Goal: Task Accomplishment & Management: Complete application form

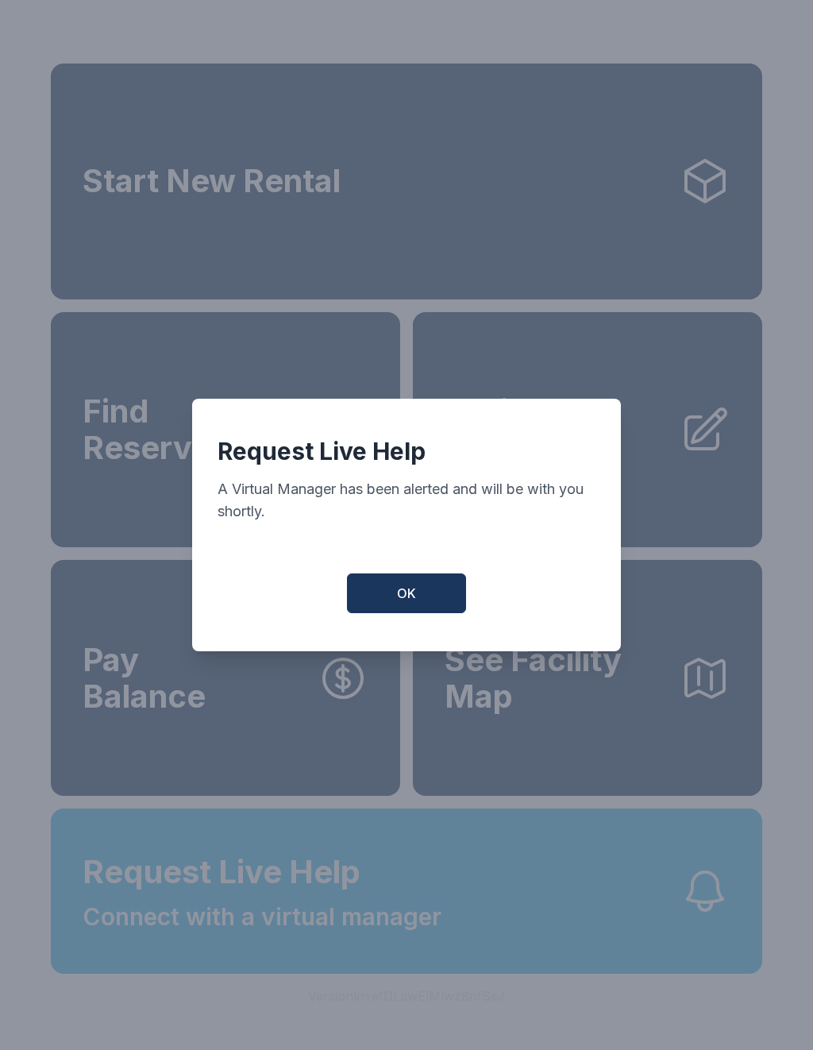
click at [411, 603] on span "OK" at bounding box center [406, 593] width 19 height 19
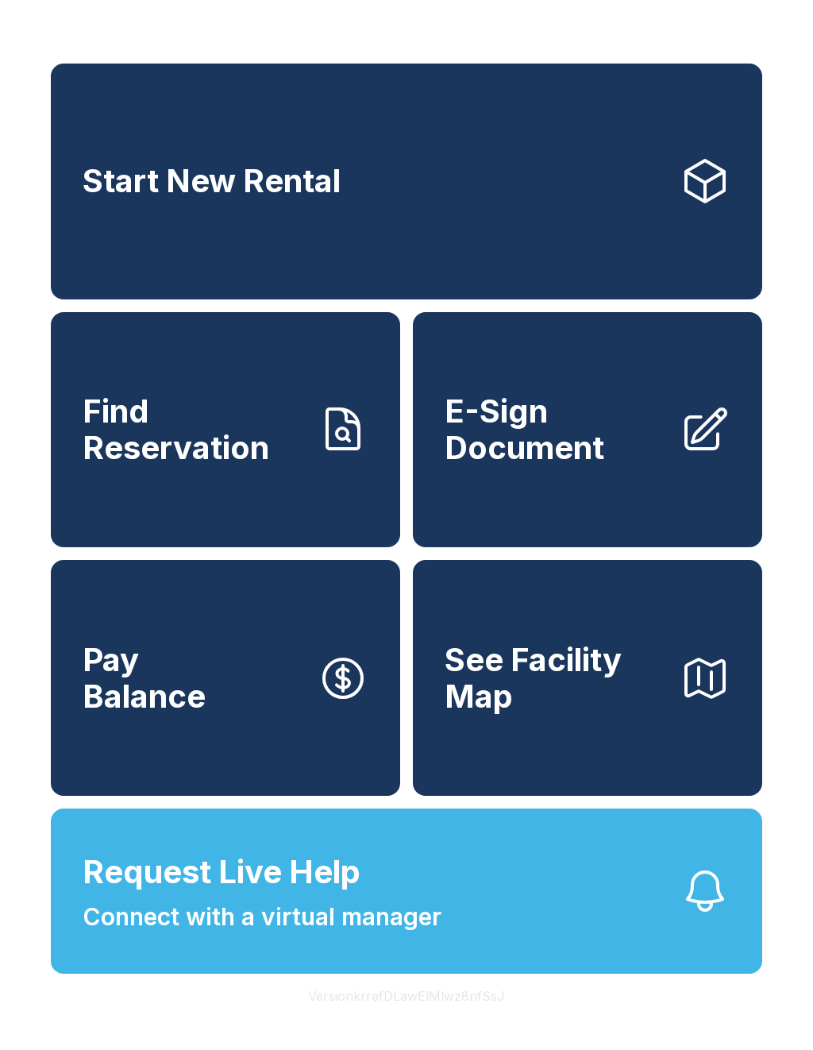
click at [381, 929] on span "Request Live Help Connect with a virtual manager" at bounding box center [262, 891] width 359 height 87
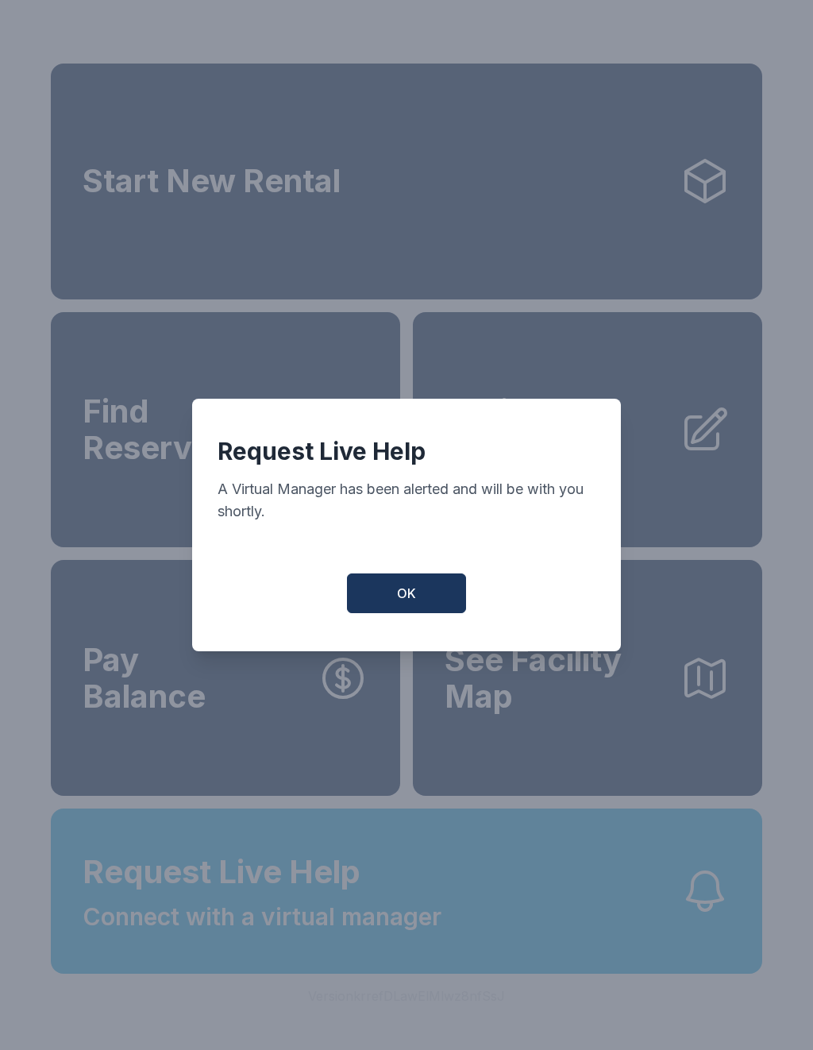
click at [412, 611] on button "OK" at bounding box center [406, 593] width 119 height 40
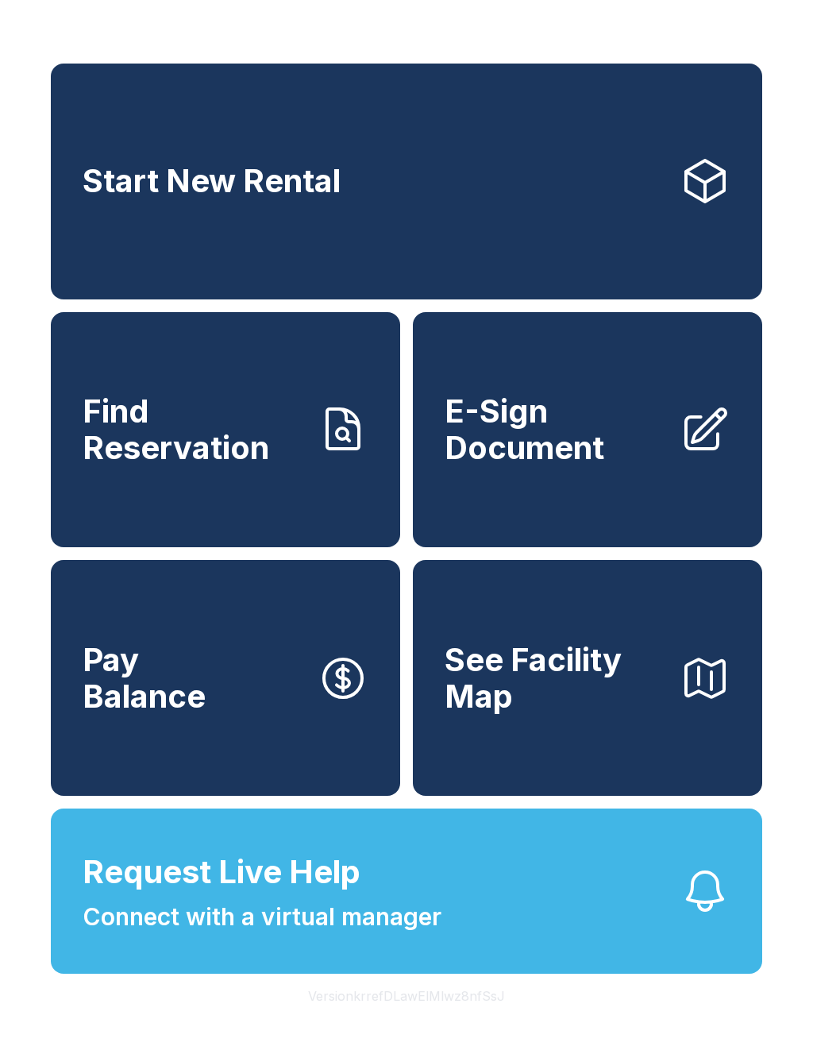
click at [387, 927] on span "Request Live Help Connect with a virtual manager" at bounding box center [262, 891] width 359 height 87
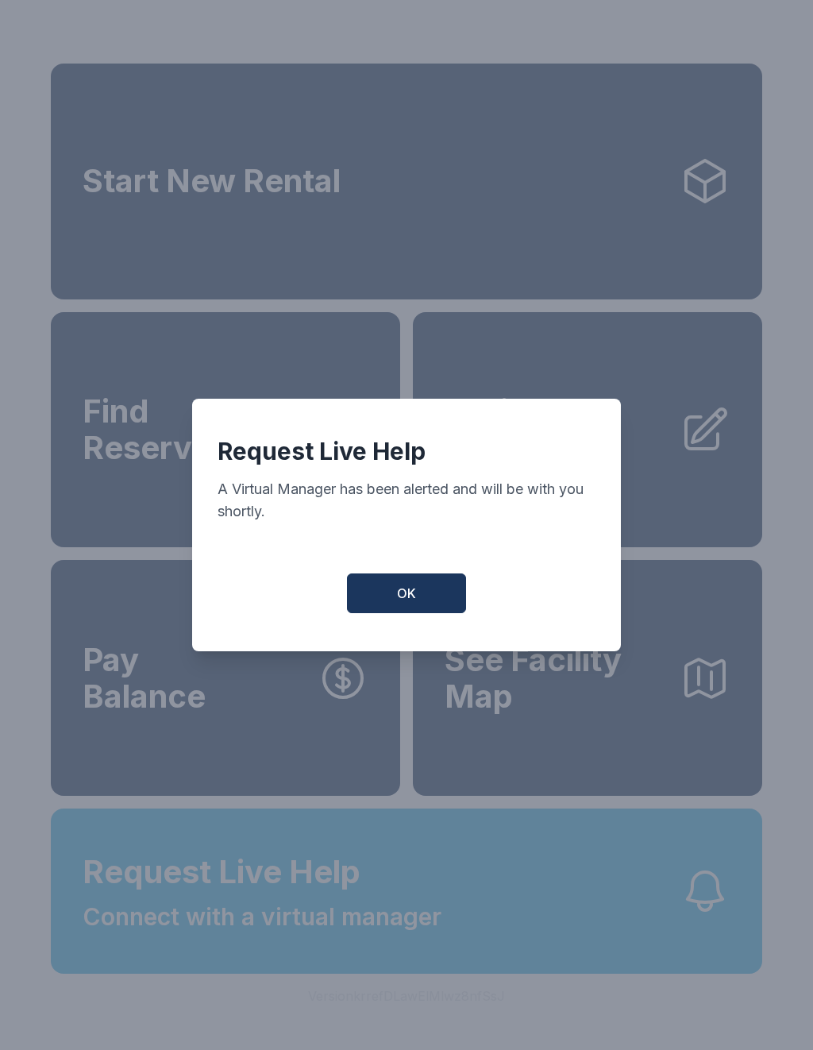
click at [407, 603] on span "OK" at bounding box center [406, 593] width 19 height 19
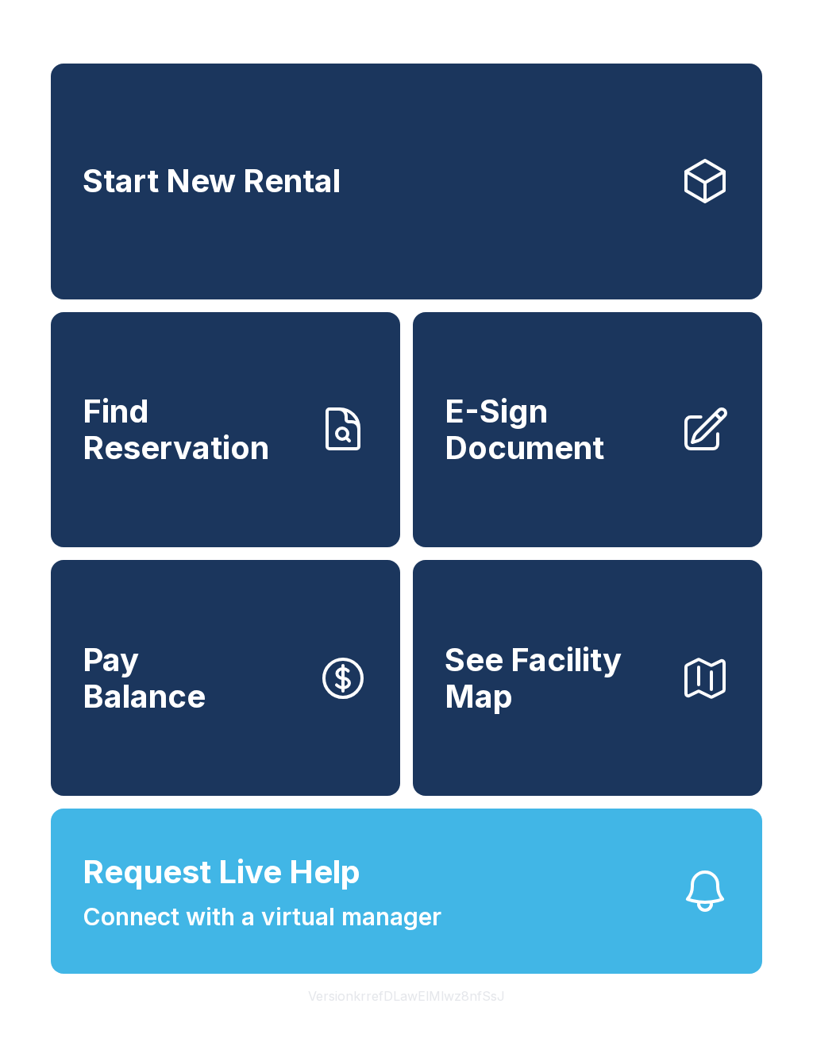
click at [559, 428] on span "E-Sign Document" at bounding box center [556, 429] width 222 height 72
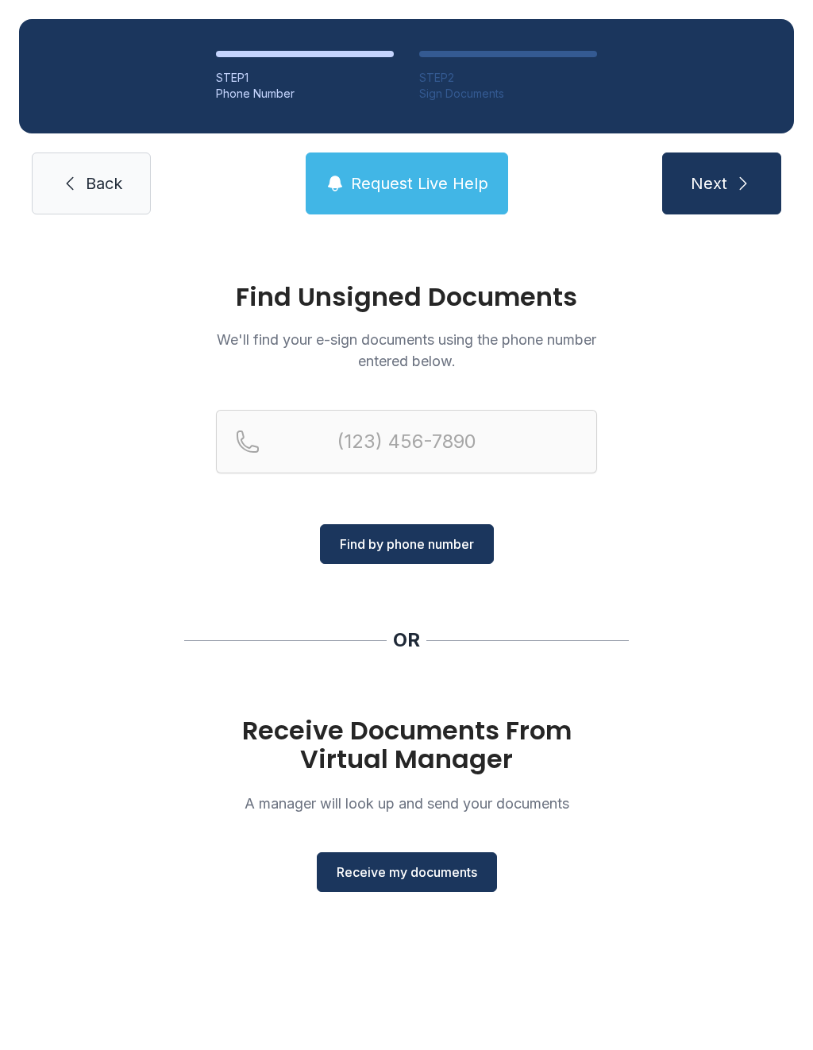
click at [353, 868] on span "Receive my documents" at bounding box center [407, 871] width 141 height 19
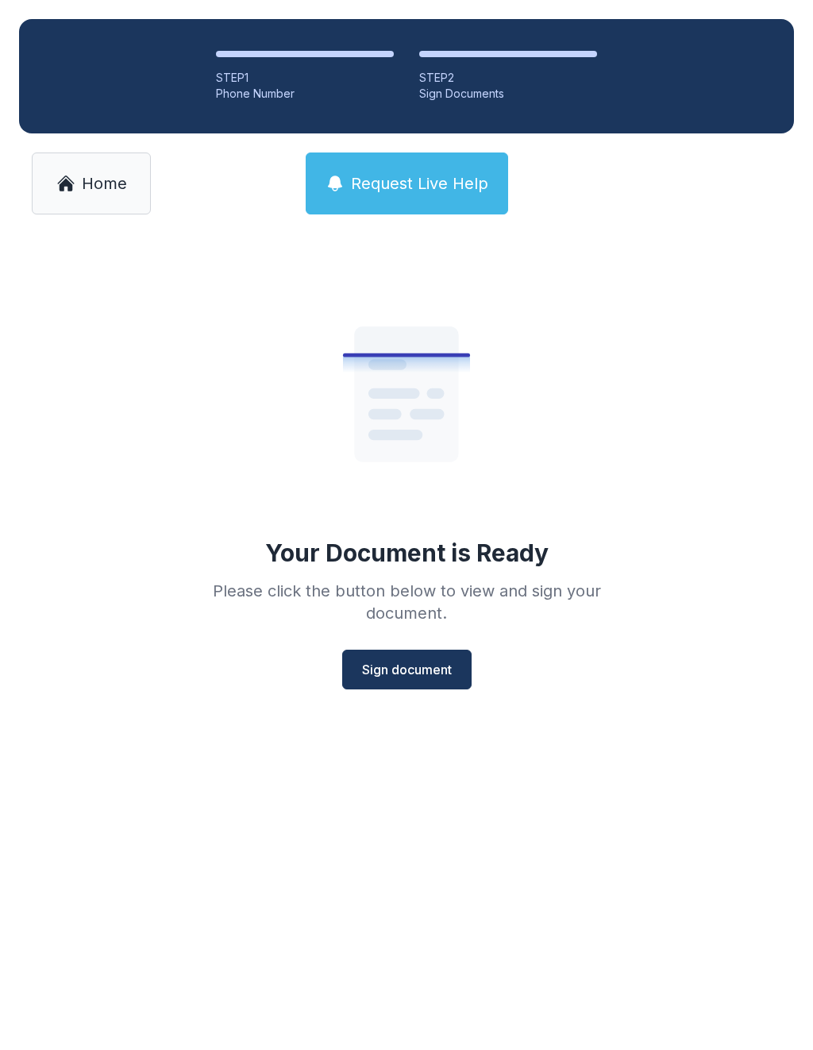
click at [427, 666] on span "Sign document" at bounding box center [407, 669] width 90 height 19
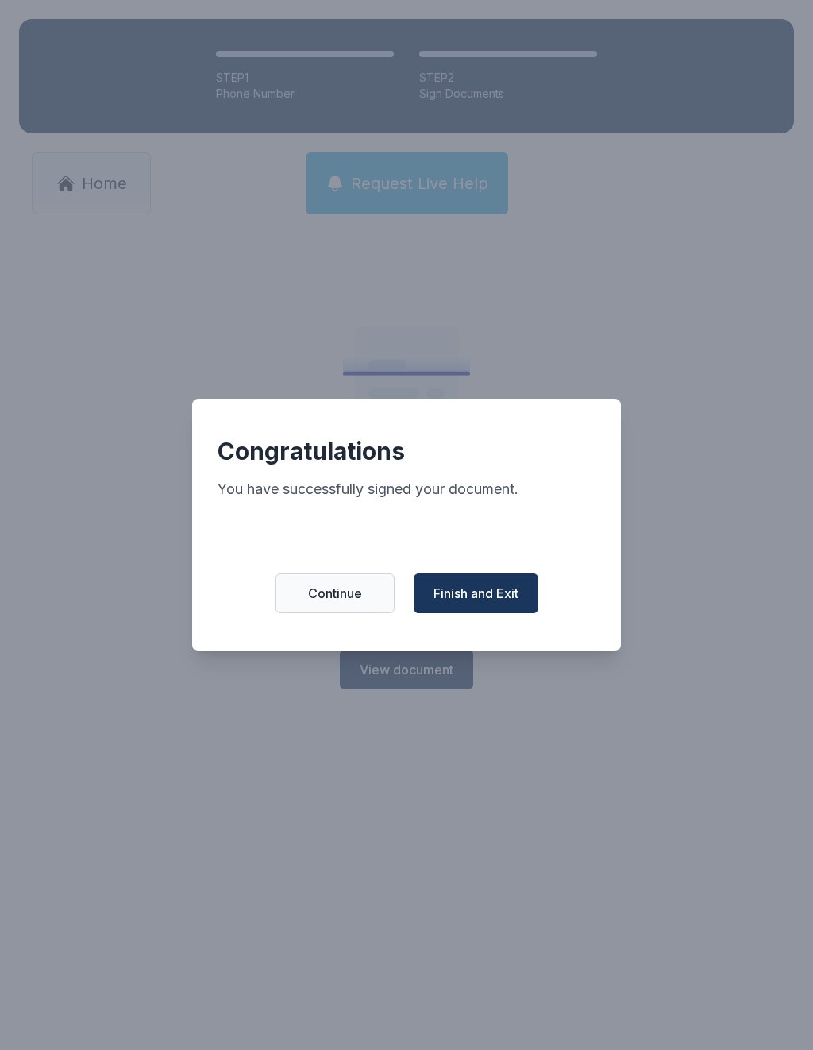
click at [489, 603] on span "Finish and Exit" at bounding box center [476, 593] width 85 height 19
